Goal: Task Accomplishment & Management: Manage account settings

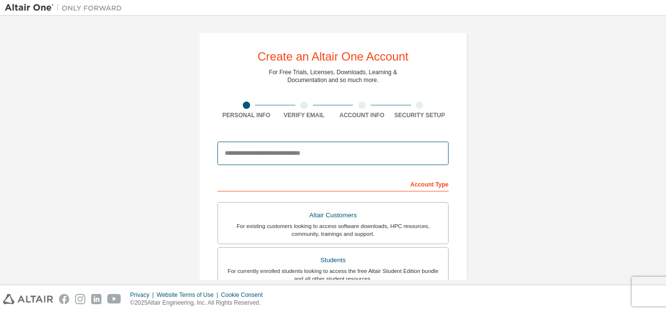
click at [326, 160] on input "email" at bounding box center [333, 152] width 231 height 23
type input "**********"
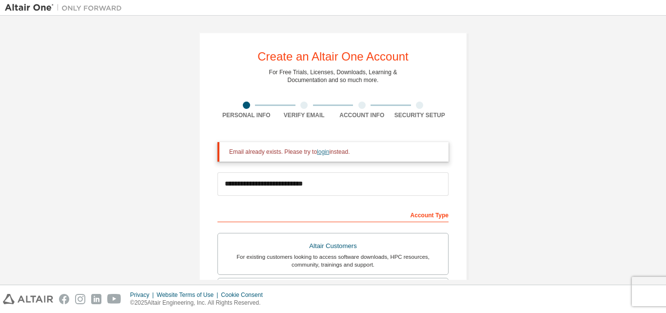
click at [319, 151] on link "login" at bounding box center [323, 151] width 12 height 7
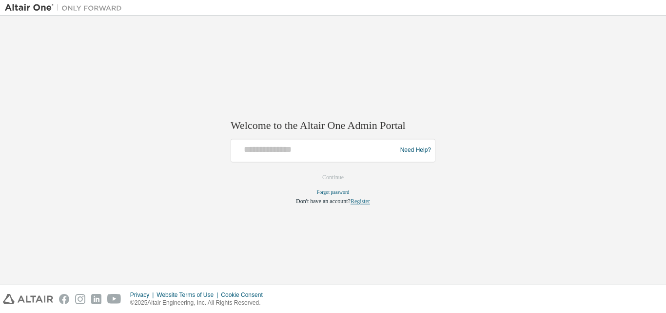
click at [363, 202] on link "Register" at bounding box center [361, 201] width 20 height 7
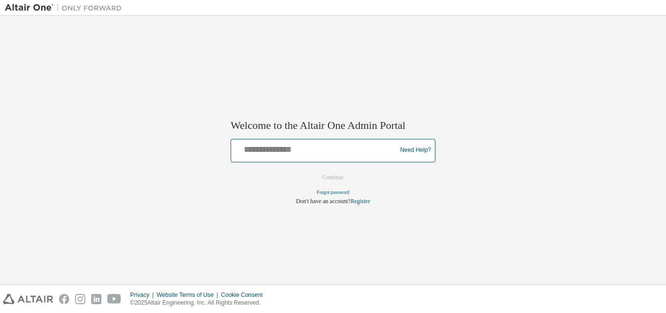
click at [262, 145] on input "text" at bounding box center [315, 148] width 161 height 14
type input "**********"
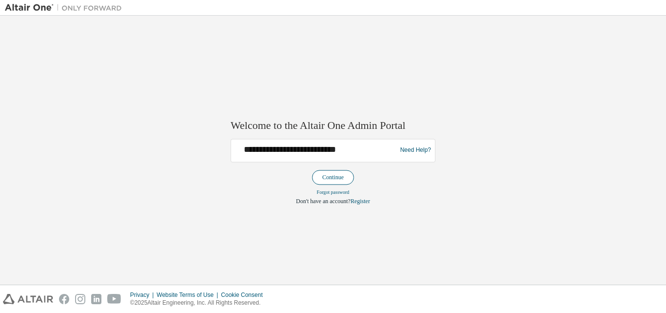
click at [329, 182] on button "Continue" at bounding box center [333, 177] width 42 height 15
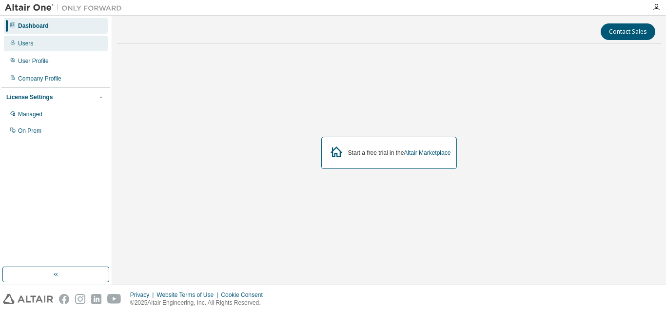
click at [42, 48] on div "Users" at bounding box center [56, 44] width 104 height 16
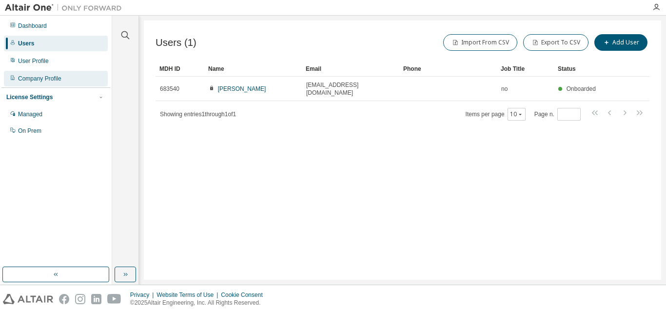
click at [44, 82] on div "Company Profile" at bounding box center [39, 79] width 43 height 8
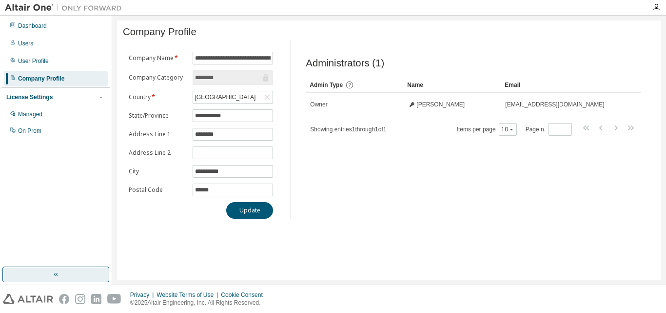
click at [75, 272] on button "button" at bounding box center [55, 274] width 107 height 16
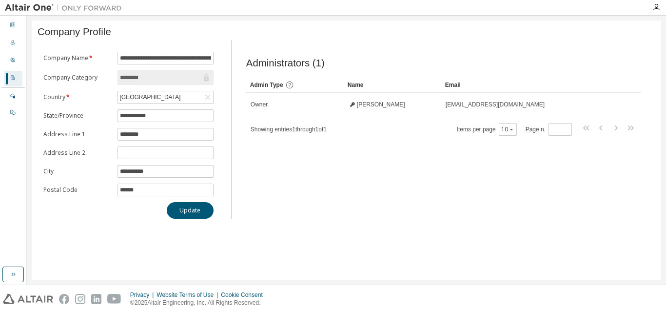
click at [75, 272] on div "**********" at bounding box center [347, 149] width 630 height 259
click at [9, 272] on button "button" at bounding box center [12, 274] width 21 height 16
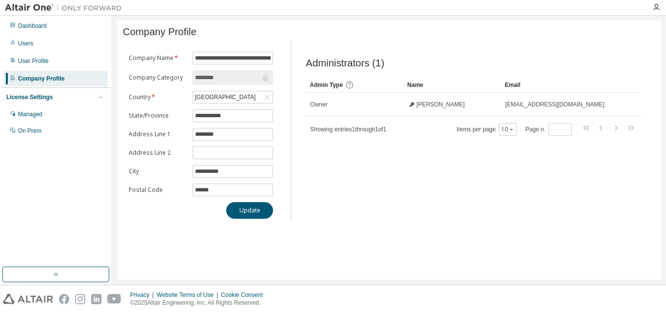
click at [28, 13] on div at bounding box center [63, 7] width 127 height 15
click at [28, 21] on div "Dashboard" at bounding box center [56, 26] width 104 height 16
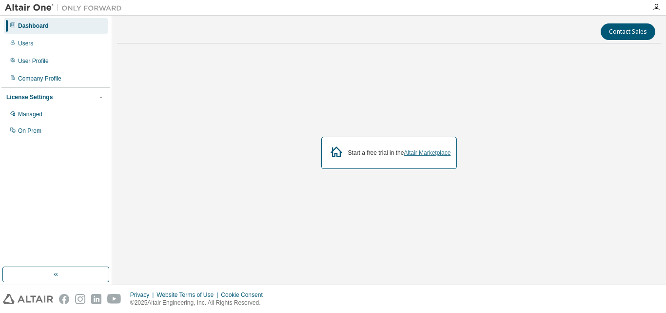
click at [411, 156] on link "Altair Marketplace" at bounding box center [427, 152] width 47 height 7
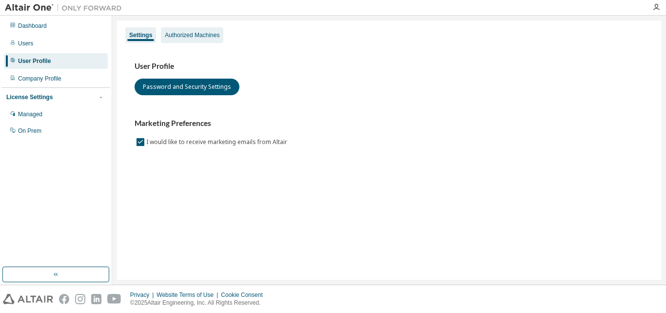
click at [184, 39] on div "Authorized Machines" at bounding box center [192, 35] width 55 height 8
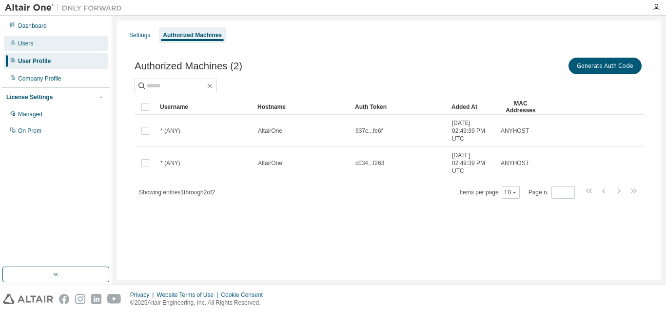
click at [20, 40] on div "Users" at bounding box center [25, 44] width 15 height 8
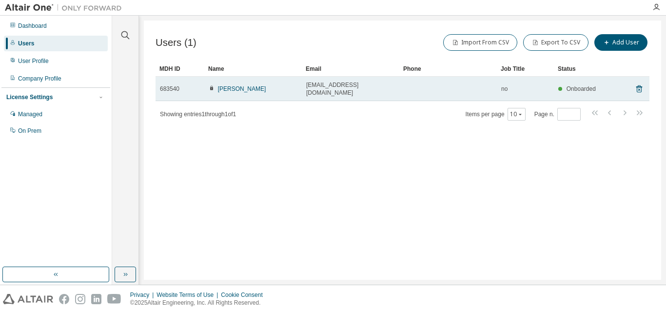
click at [320, 83] on span "[EMAIL_ADDRESS][DOMAIN_NAME]" at bounding box center [350, 89] width 89 height 16
drag, startPoint x: 392, startPoint y: 83, endPoint x: 303, endPoint y: 85, distance: 88.8
click at [303, 85] on td "[EMAIL_ADDRESS][DOMAIN_NAME]" at bounding box center [351, 89] width 98 height 24
click at [330, 86] on span "[EMAIL_ADDRESS][DOMAIN_NAME]" at bounding box center [350, 89] width 89 height 16
click at [641, 84] on icon at bounding box center [639, 89] width 9 height 12
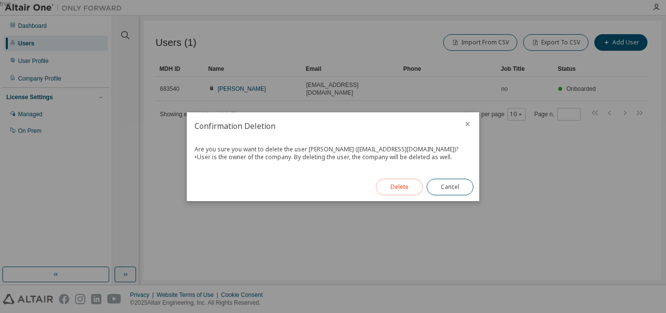
click at [408, 186] on button "Delete" at bounding box center [399, 187] width 47 height 17
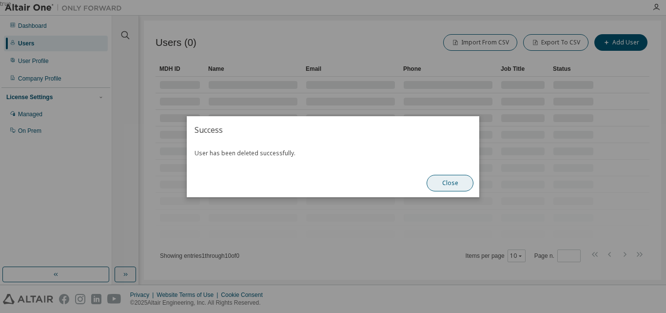
click at [455, 187] on button "Close" at bounding box center [450, 183] width 47 height 17
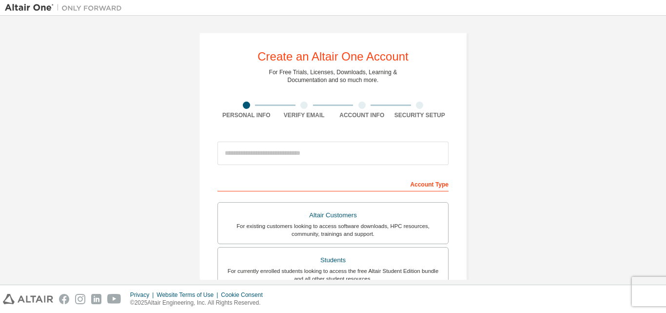
click at [358, 165] on div at bounding box center [333, 153] width 231 height 33
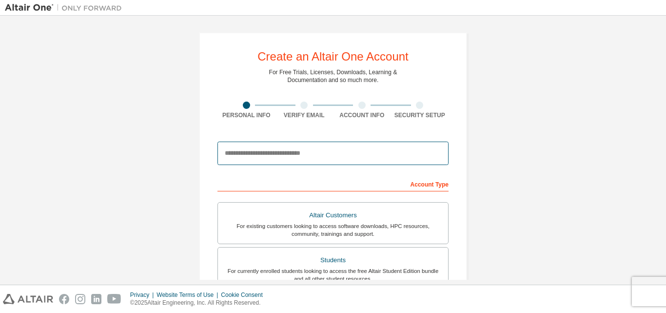
click at [333, 156] on input "email" at bounding box center [333, 152] width 231 height 23
type input "**********"
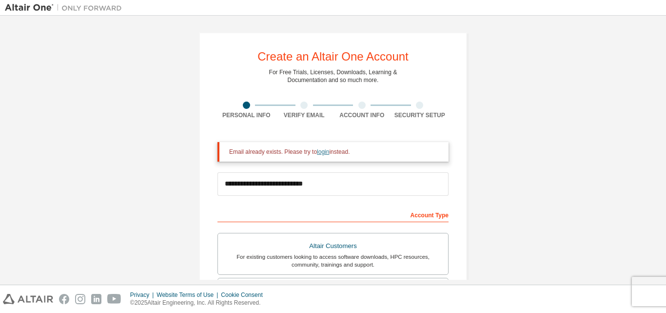
click at [321, 154] on link "login" at bounding box center [323, 151] width 12 height 7
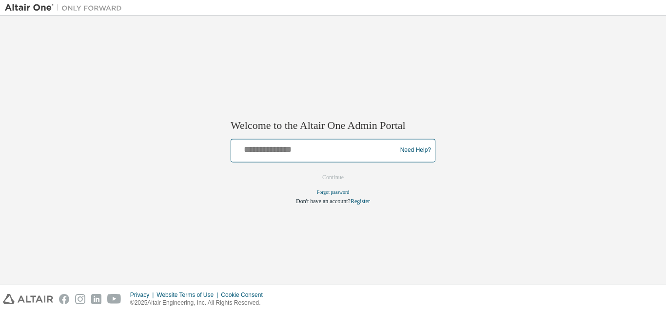
click at [324, 155] on input "text" at bounding box center [315, 148] width 161 height 14
type input "**********"
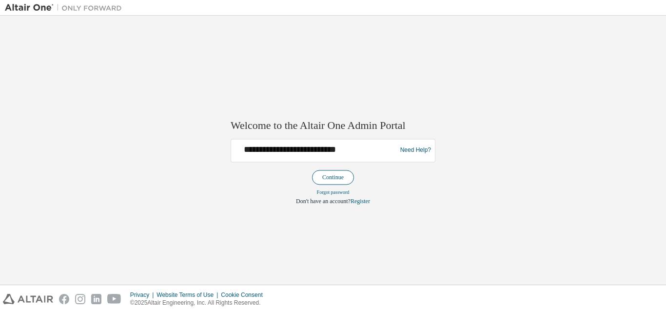
click at [332, 180] on button "Continue" at bounding box center [333, 177] width 42 height 15
